Goal: Task Accomplishment & Management: Use online tool/utility

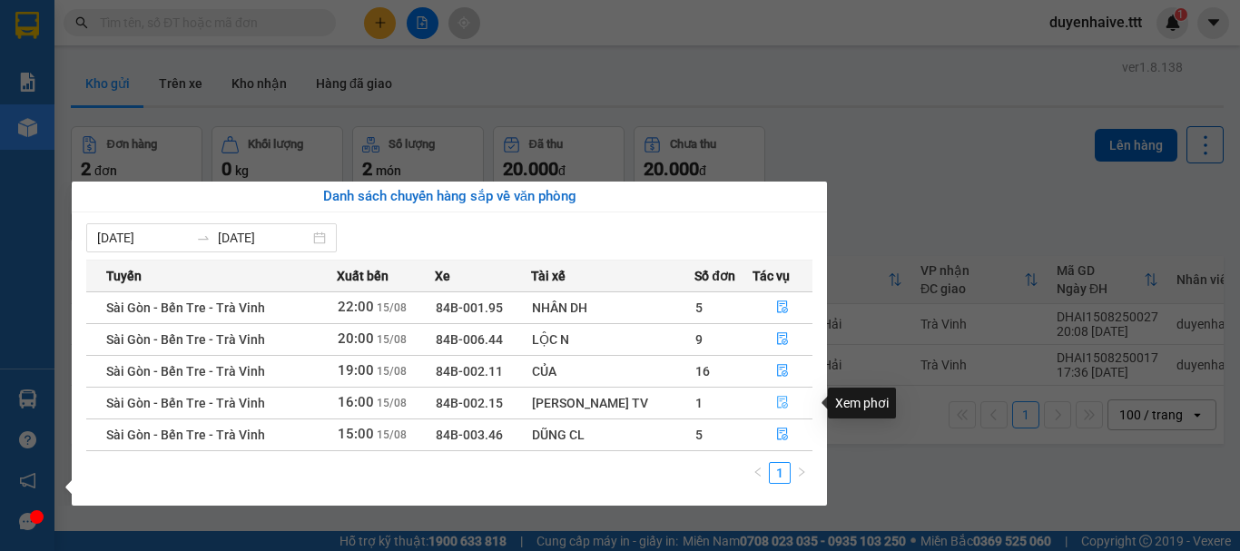
click at [774, 395] on button "button" at bounding box center [783, 403] width 59 height 29
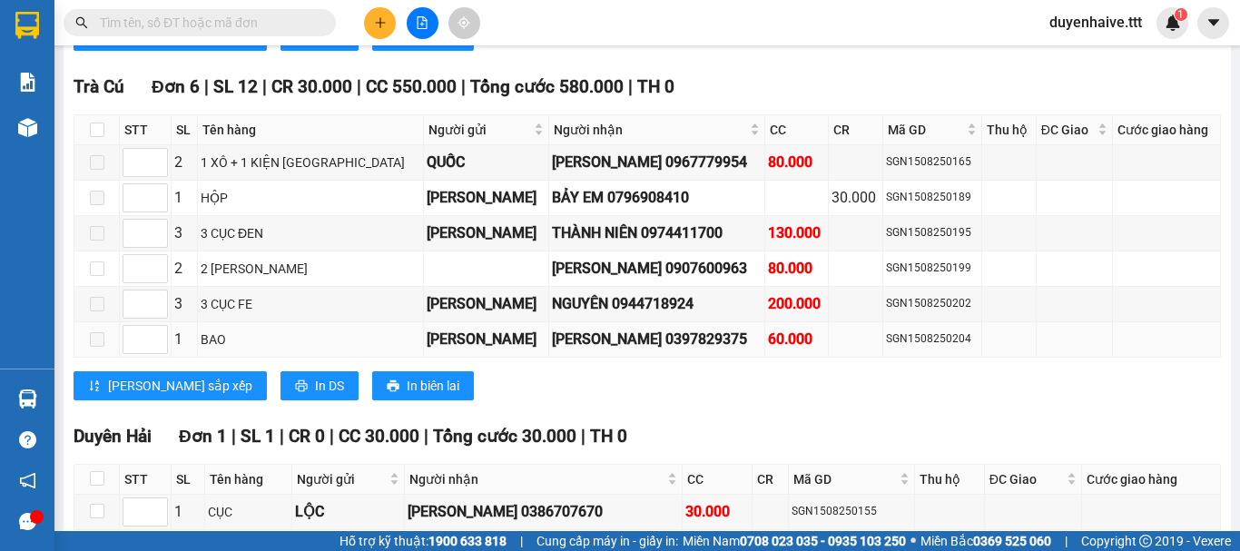
scroll to position [2256, 0]
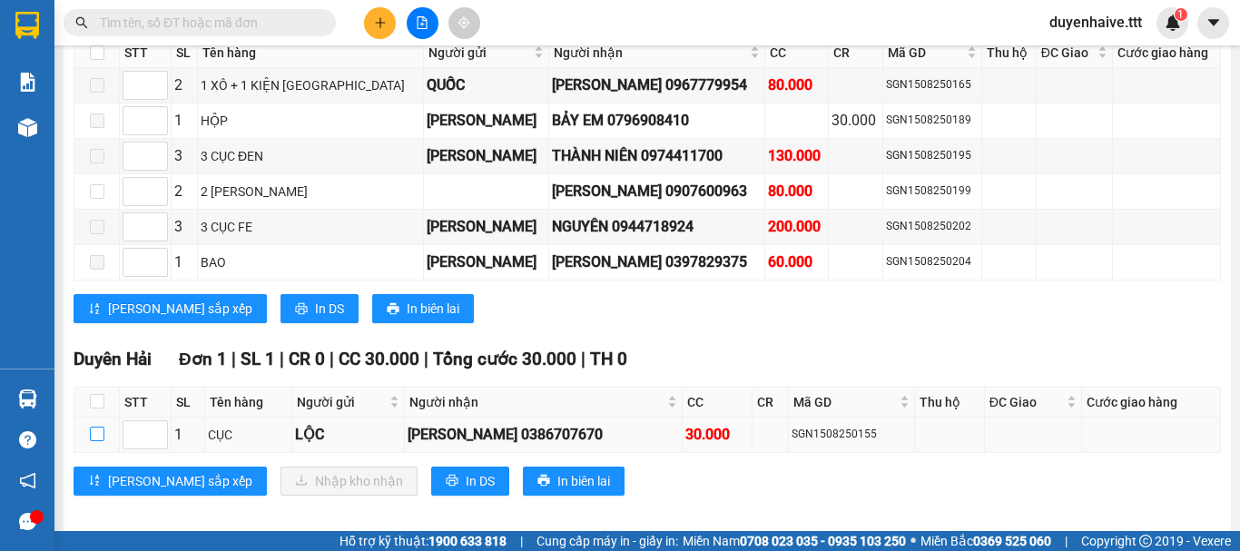
click at [97, 427] on input "checkbox" at bounding box center [97, 434] width 15 height 15
checkbox input "true"
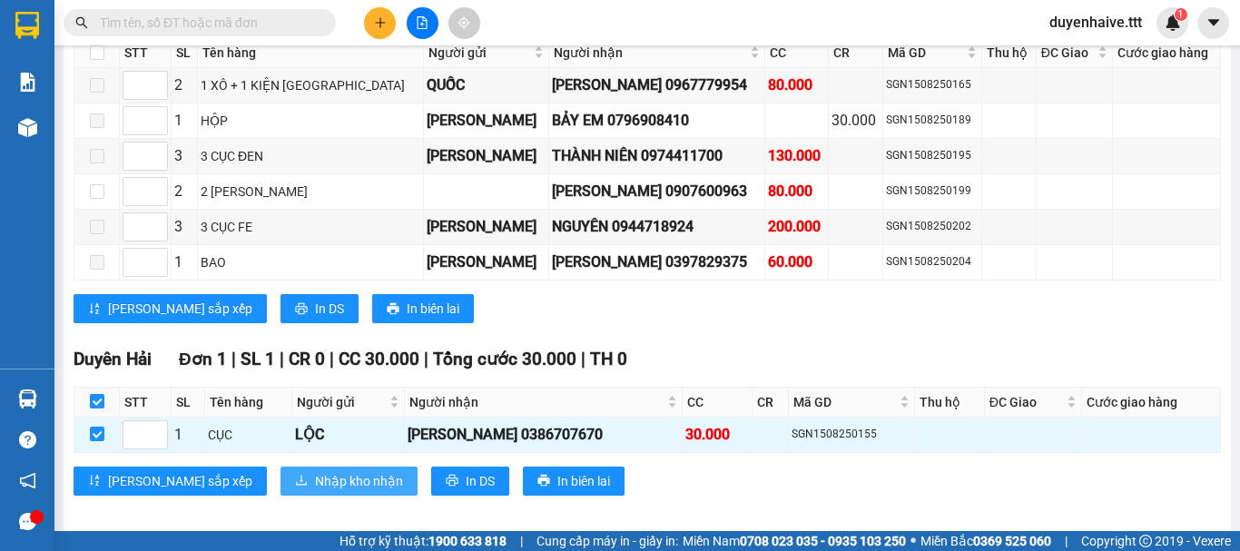
click at [315, 471] on span "Nhập kho nhận" at bounding box center [359, 481] width 88 height 20
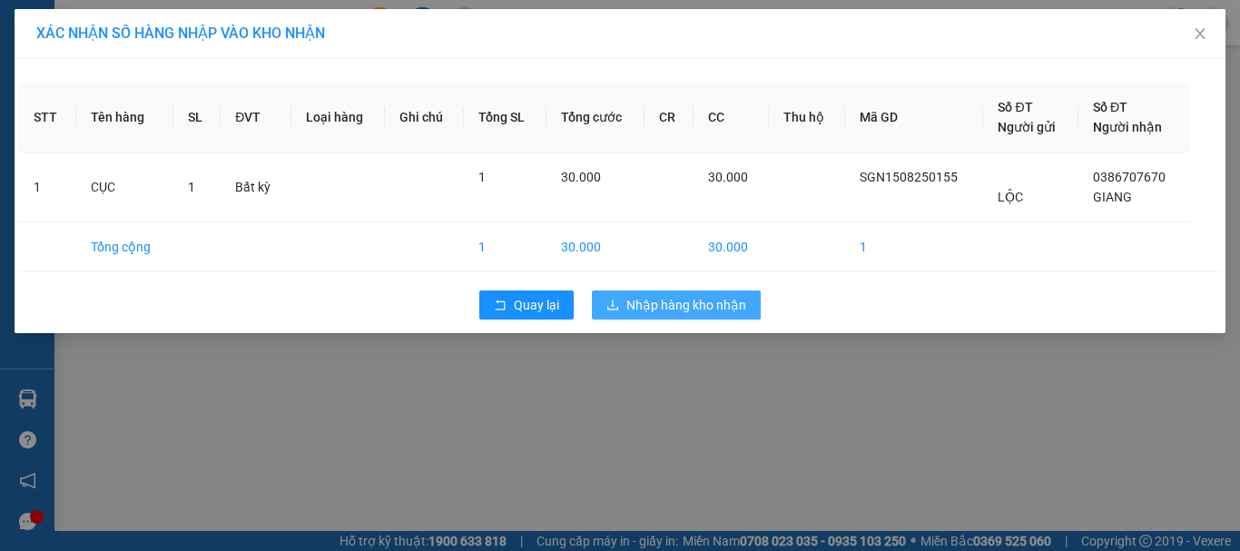
click at [687, 301] on span "Nhập hàng kho nhận" at bounding box center [687, 305] width 120 height 20
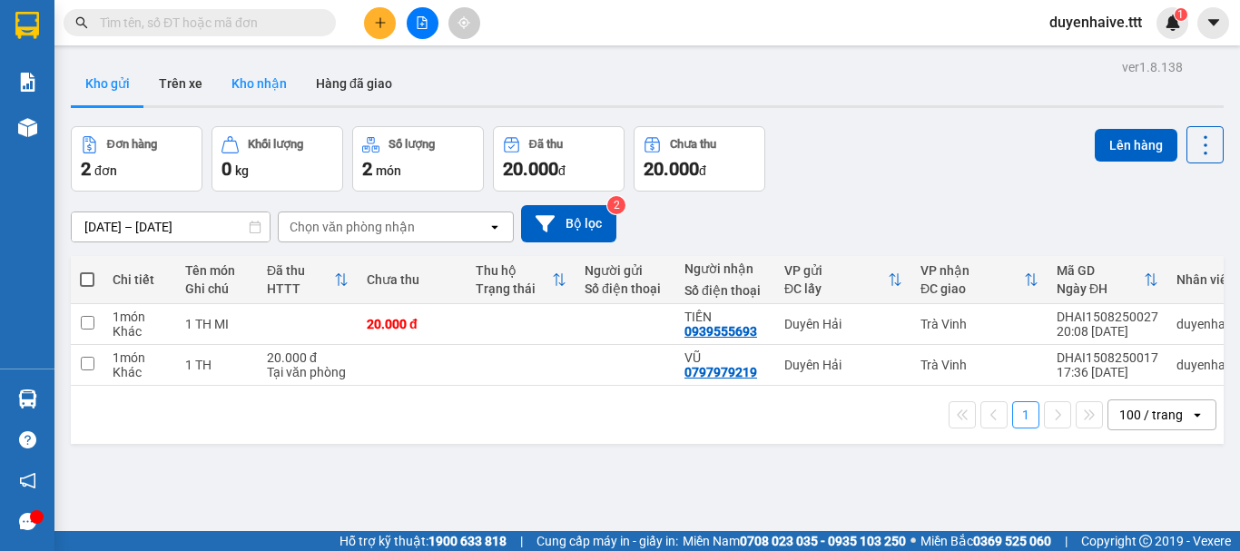
click at [269, 69] on button "Kho nhận" at bounding box center [259, 84] width 84 height 44
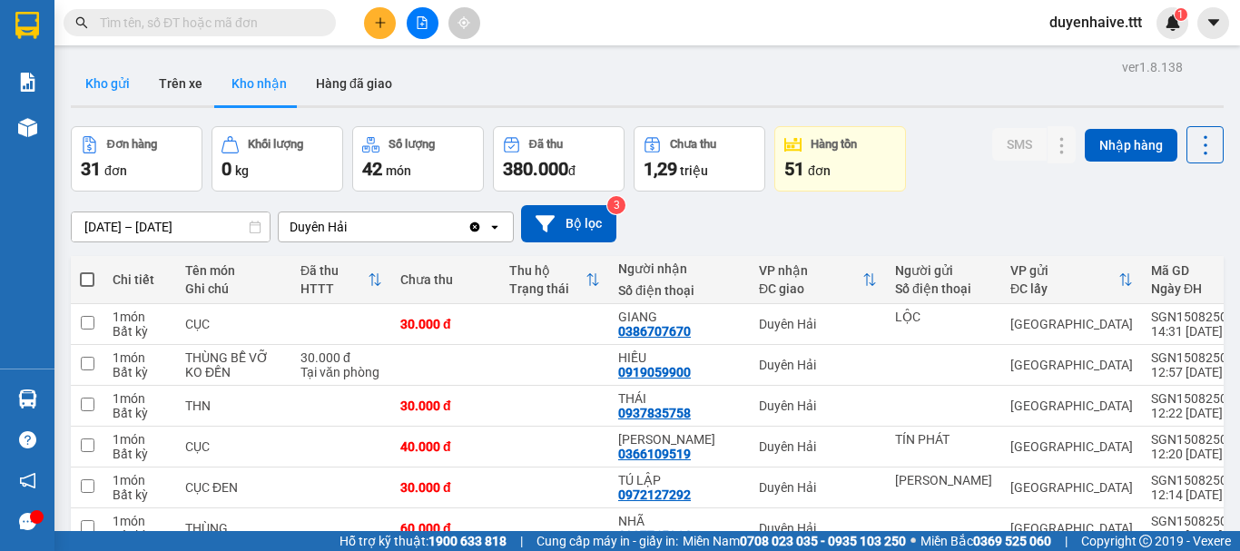
click at [114, 74] on button "Kho gửi" at bounding box center [108, 84] width 74 height 44
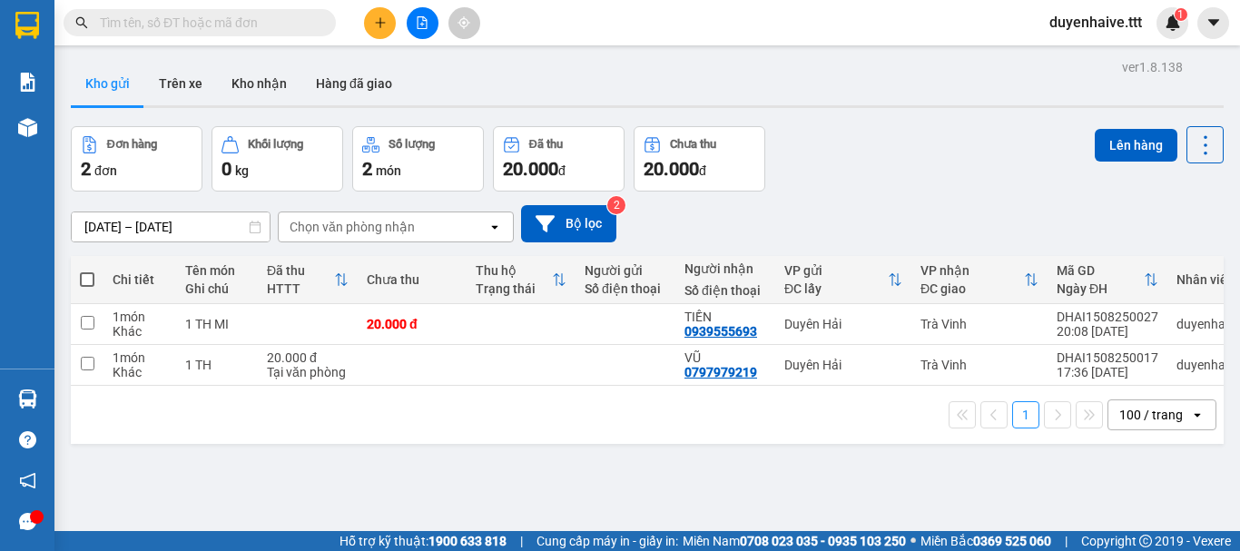
click at [87, 274] on span at bounding box center [87, 279] width 15 height 15
click at [87, 271] on input "checkbox" at bounding box center [87, 271] width 0 height 0
checkbox input "true"
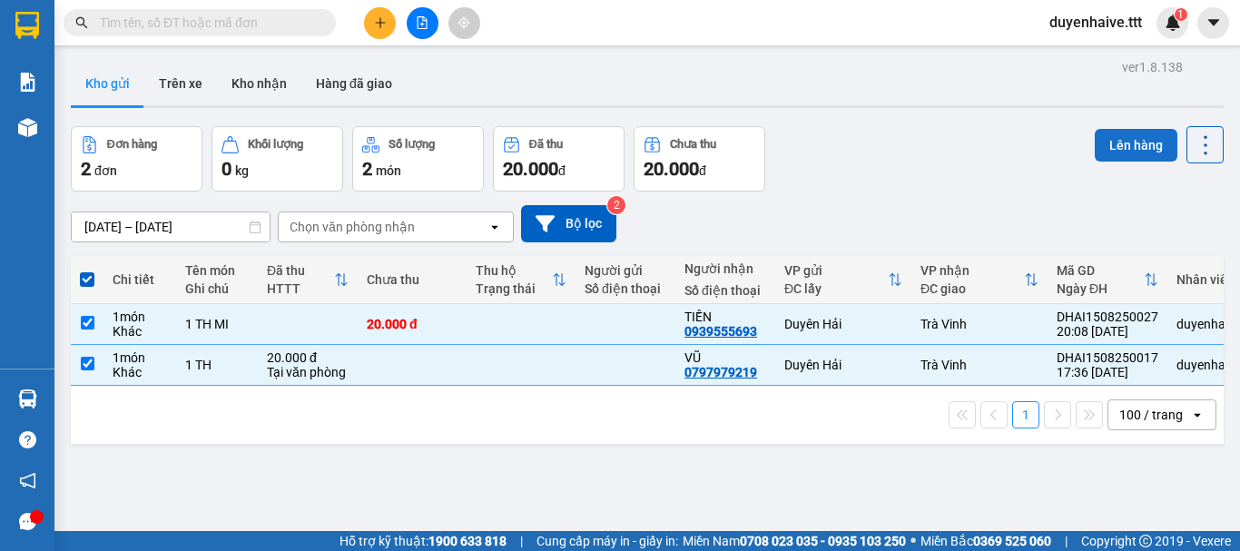
click at [1105, 145] on button "Lên hàng" at bounding box center [1136, 145] width 83 height 33
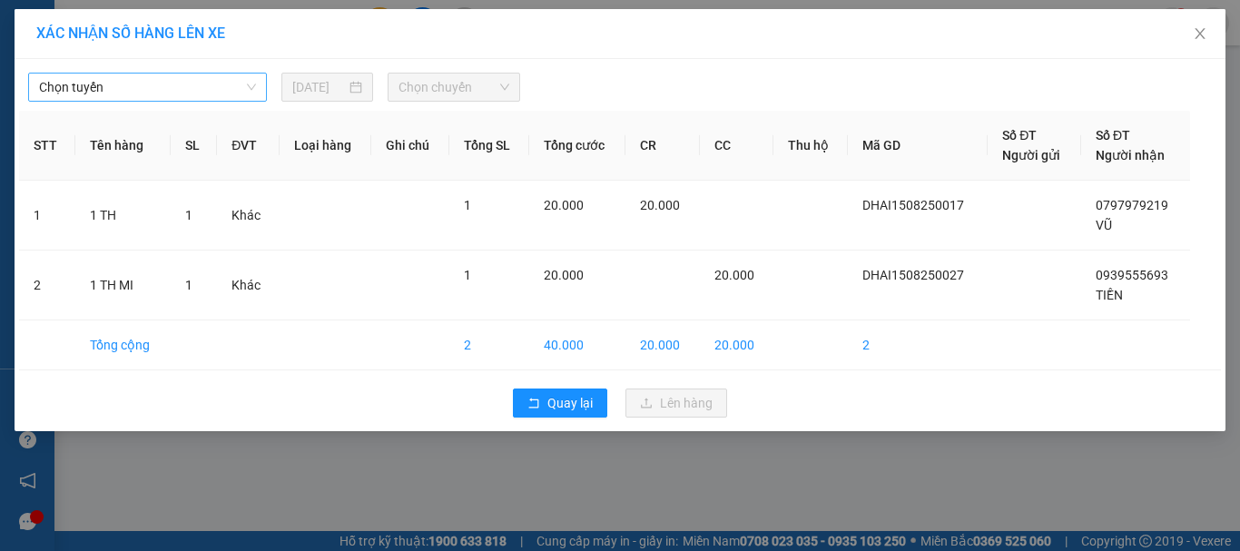
click at [133, 88] on span "Chọn tuyến" at bounding box center [147, 87] width 217 height 27
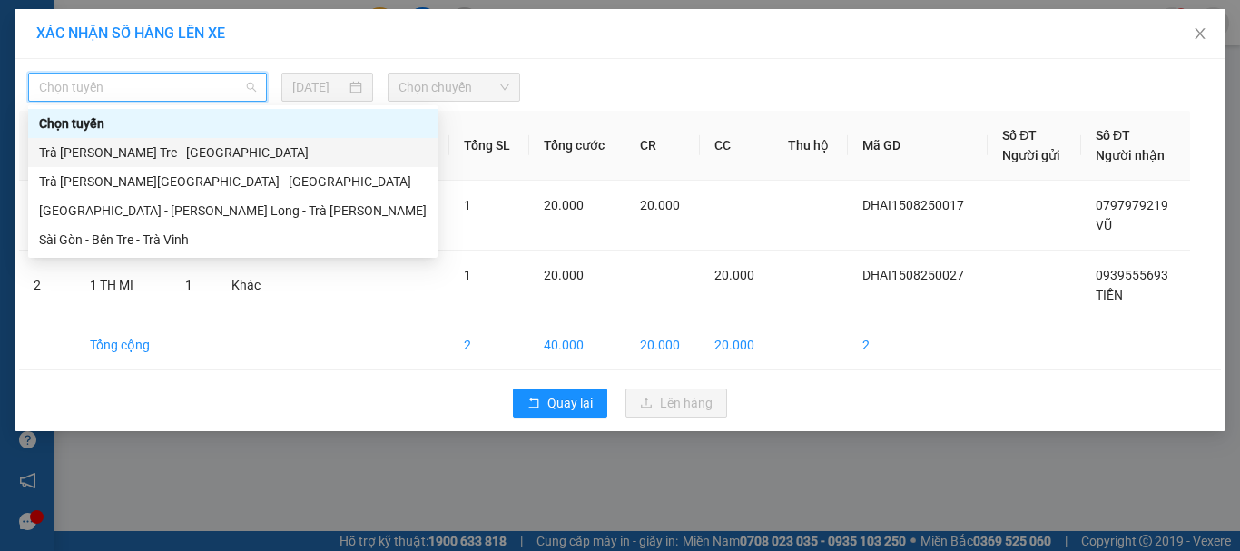
click at [110, 153] on div "Trà [PERSON_NAME] Tre - [GEOGRAPHIC_DATA]" at bounding box center [233, 153] width 388 height 20
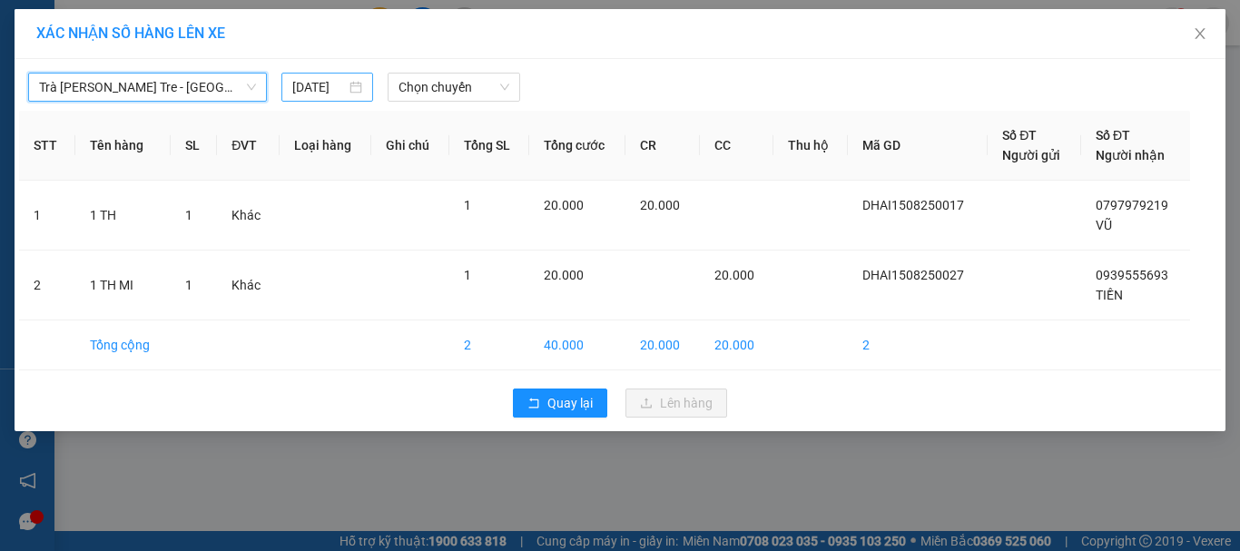
click at [293, 83] on input "[DATE]" at bounding box center [318, 87] width 53 height 20
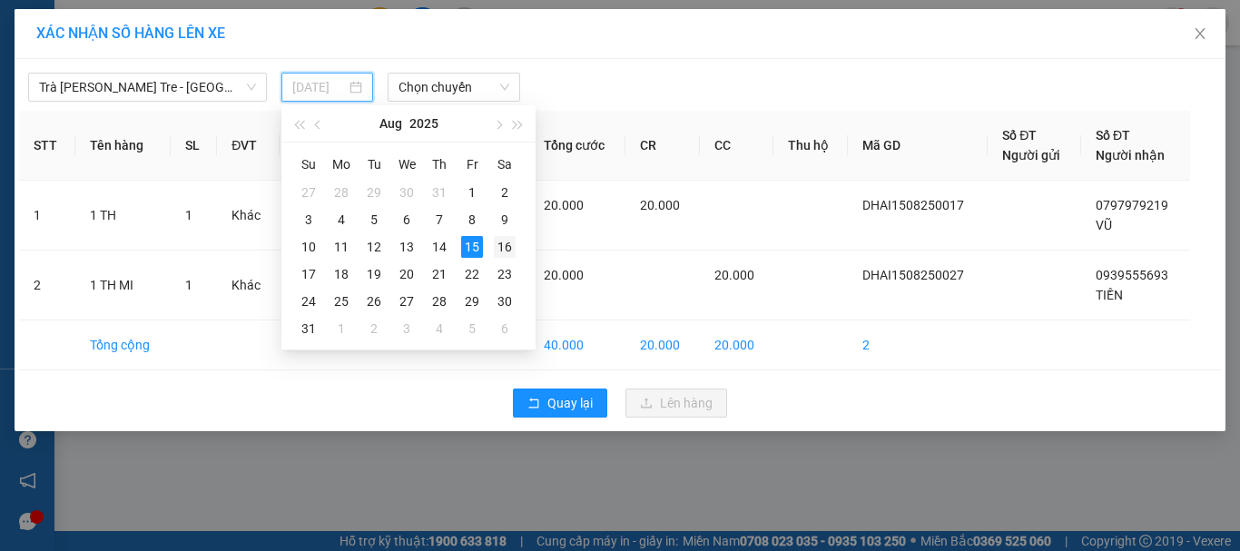
click at [507, 240] on div "16" at bounding box center [505, 247] width 22 height 22
type input "[DATE]"
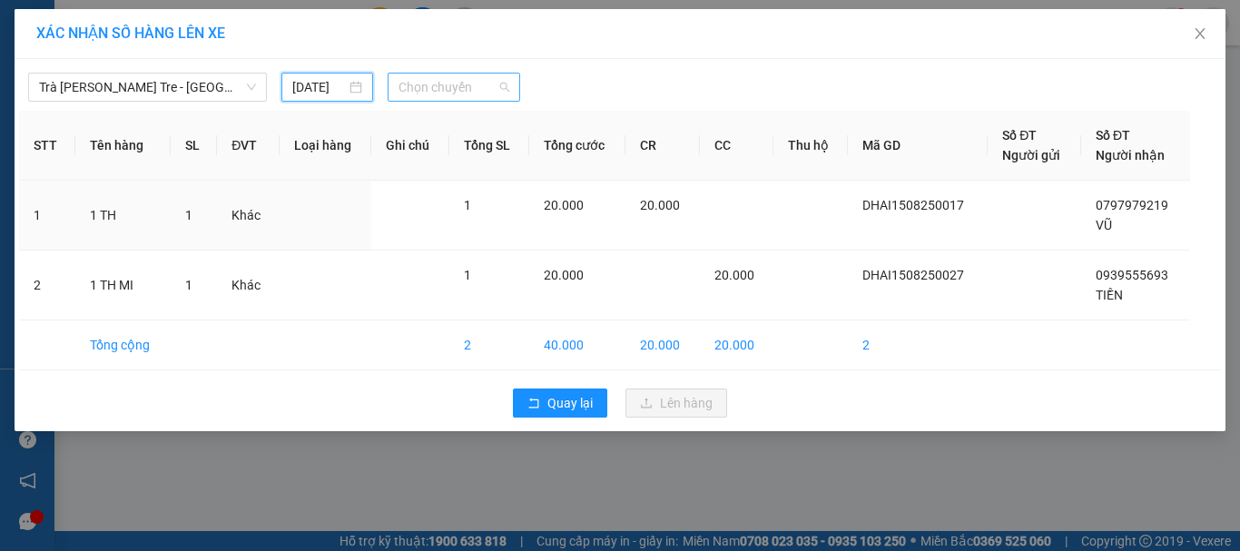
click at [448, 85] on span "Chọn chuyến" at bounding box center [455, 87] width 112 height 27
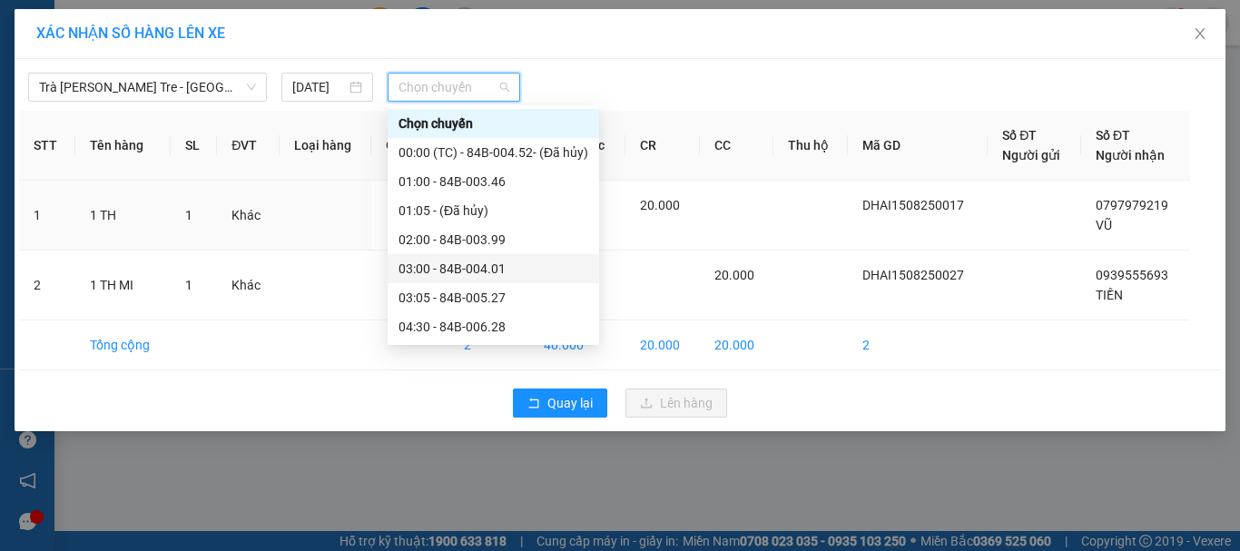
click at [466, 272] on div "03:00 - 84B-004.01" at bounding box center [494, 269] width 190 height 20
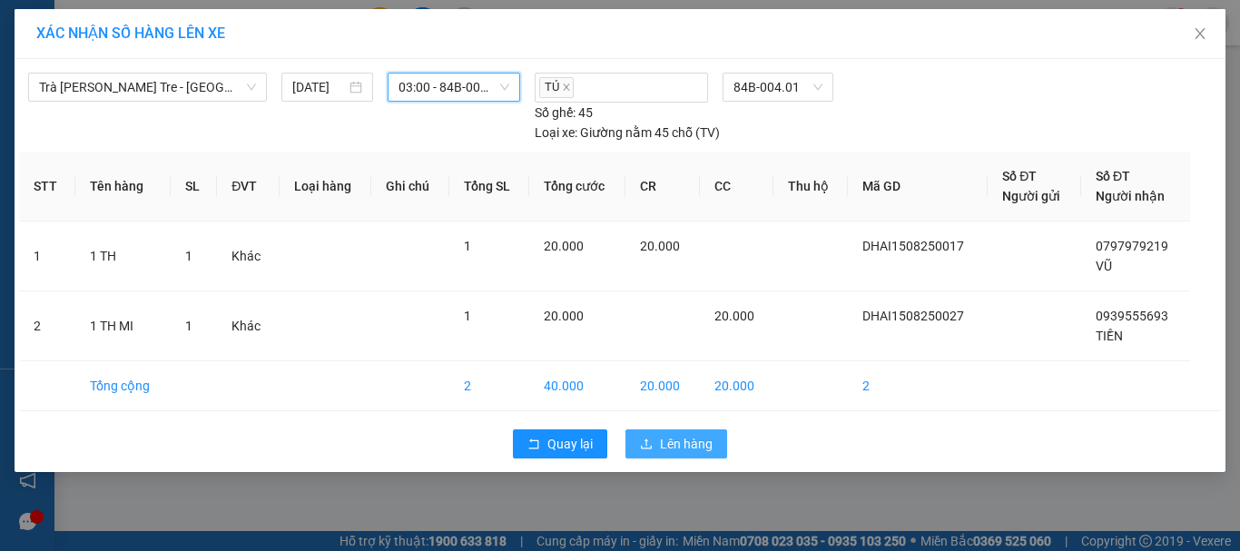
click at [670, 440] on span "Lên hàng" at bounding box center [686, 444] width 53 height 20
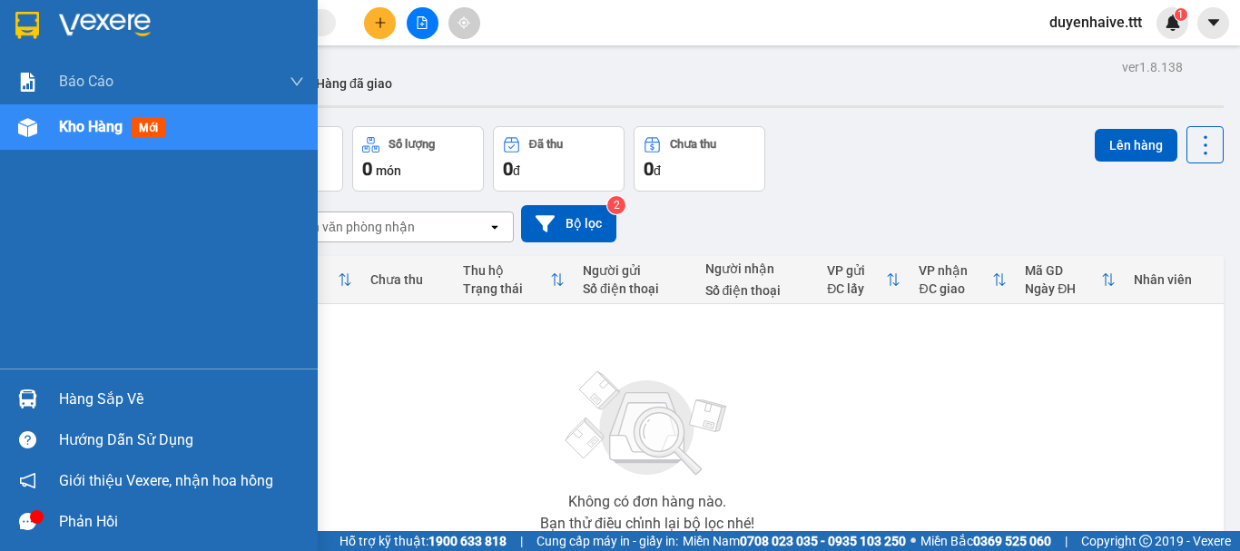
click at [111, 400] on div "Hàng sắp về" at bounding box center [181, 399] width 245 height 27
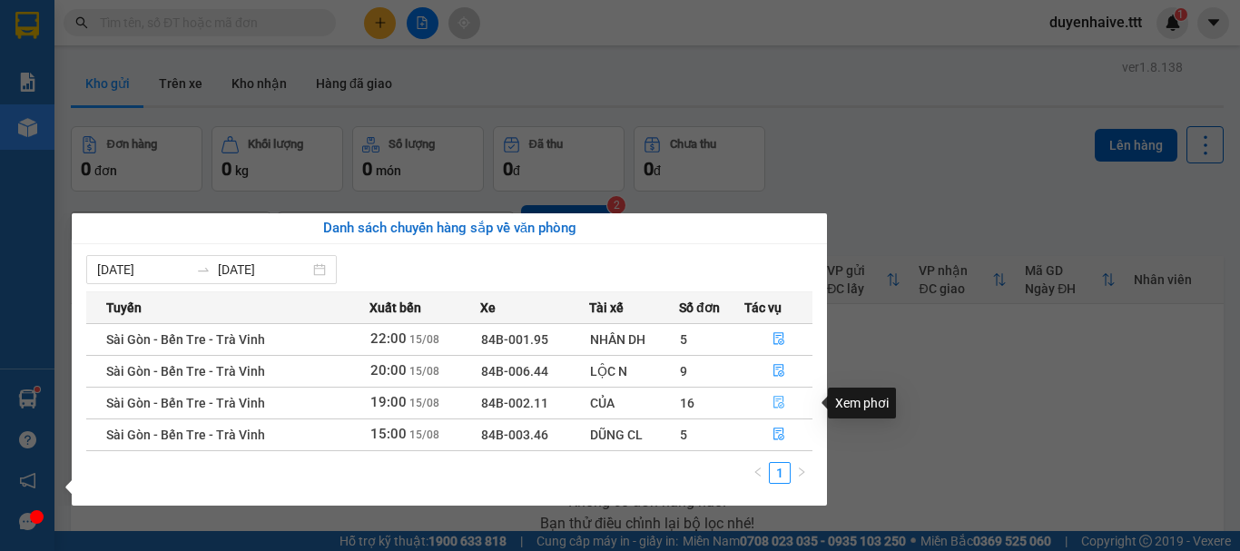
click at [781, 400] on icon "file-done" at bounding box center [779, 403] width 11 height 13
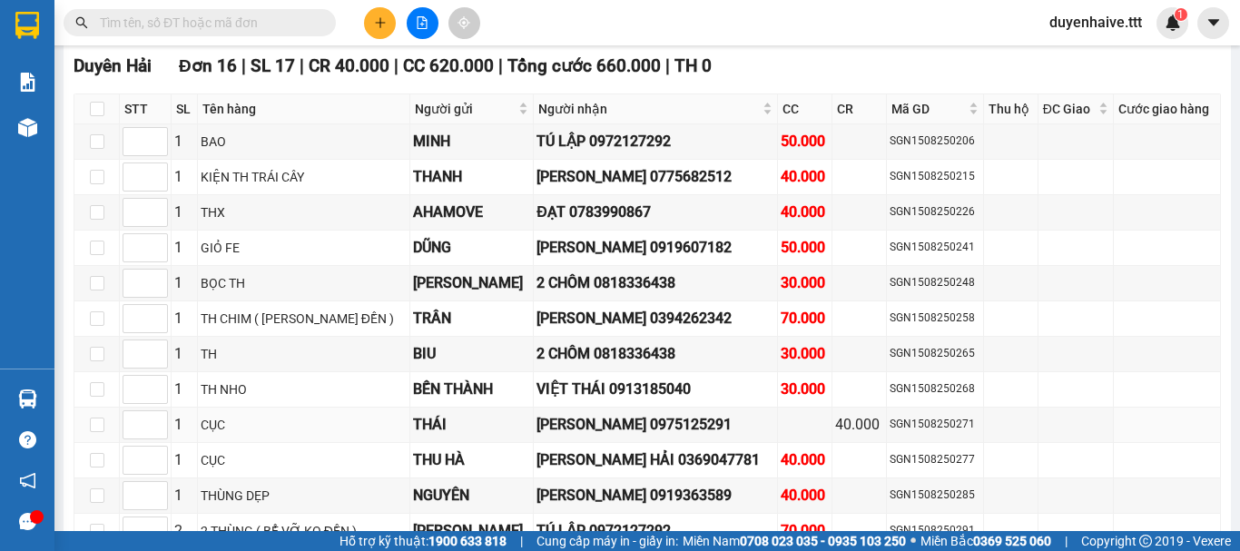
scroll to position [3905, 0]
